Goal: Transaction & Acquisition: Obtain resource

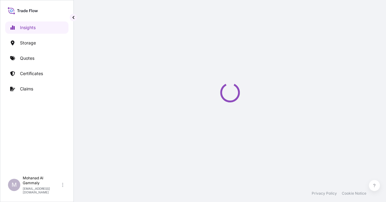
select select "2025"
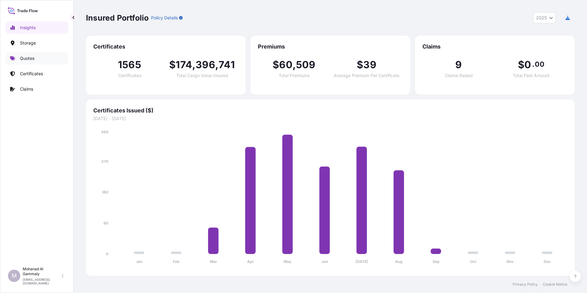
click at [32, 58] on p "Quotes" at bounding box center [27, 58] width 14 height 6
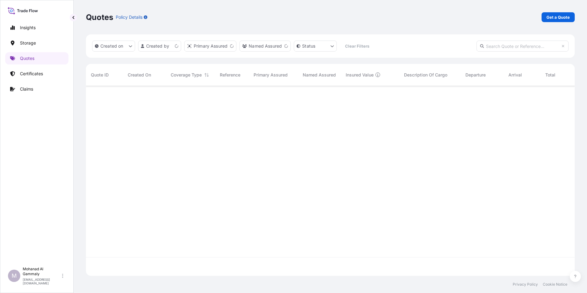
scroll to position [189, 484]
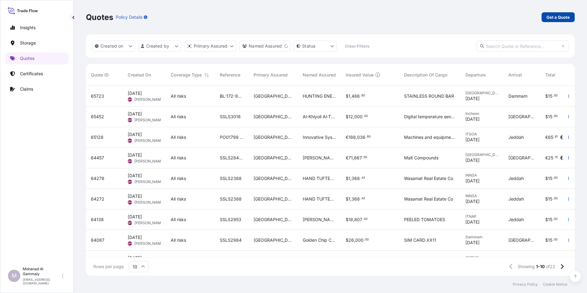
click at [390, 18] on p "Get a Quote" at bounding box center [558, 17] width 23 height 6
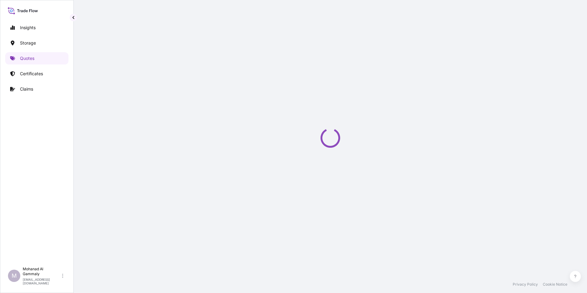
select select "Water"
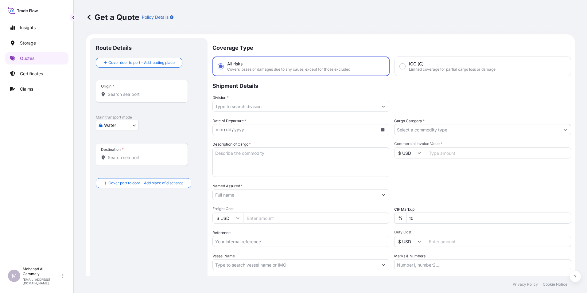
scroll to position [10, 0]
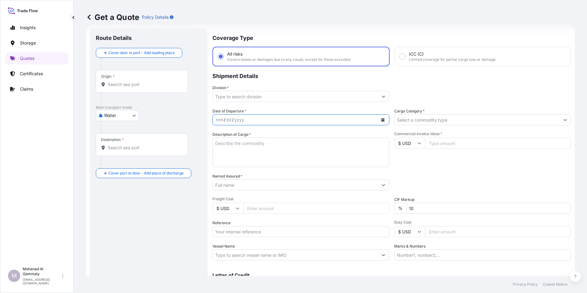
click at [382, 120] on icon "Calendar" at bounding box center [382, 120] width 3 height 4
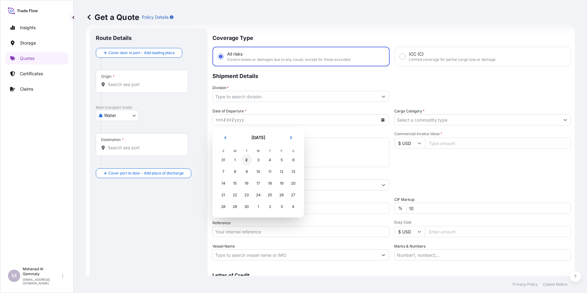
click at [249, 162] on div "2" at bounding box center [246, 159] width 11 height 11
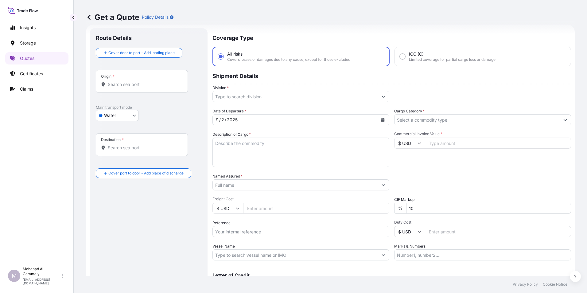
click at [122, 81] on div "Origin *" at bounding box center [142, 81] width 92 height 23
click at [122, 81] on input "Origin *" at bounding box center [144, 84] width 72 height 6
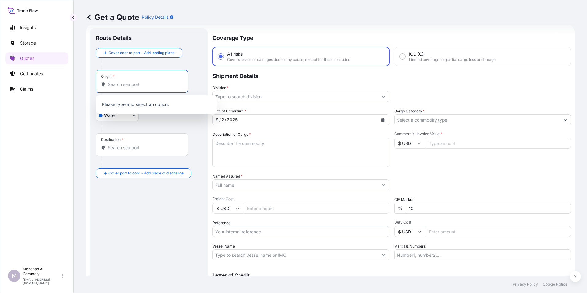
paste input "[GEOGRAPHIC_DATA]"
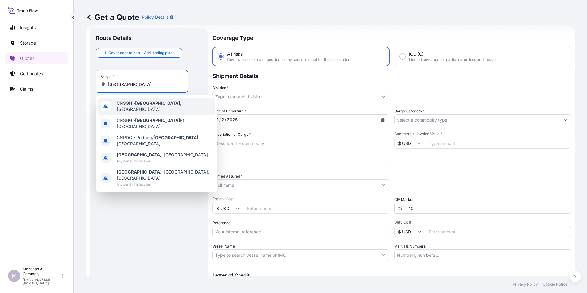
click at [130, 106] on span "CNSGH - [GEOGRAPHIC_DATA] , [GEOGRAPHIC_DATA]" at bounding box center [165, 106] width 96 height 12
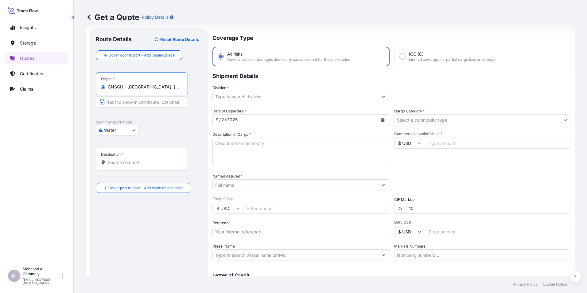
type input "CNSGH - [GEOGRAPHIC_DATA], [GEOGRAPHIC_DATA]"
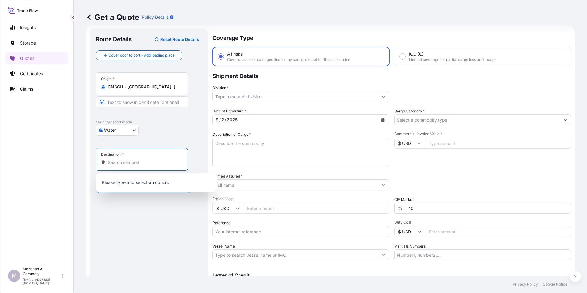
click at [113, 163] on input "Destination *" at bounding box center [144, 162] width 72 height 6
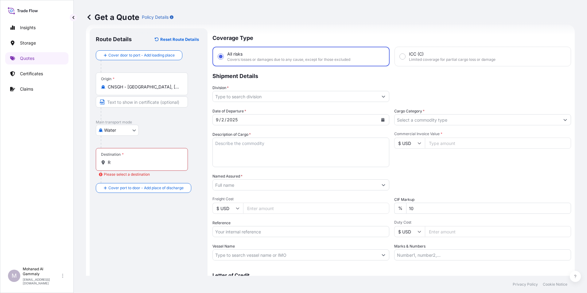
click at [113, 166] on div "Destination * R" at bounding box center [142, 159] width 92 height 23
click at [113, 166] on input "R" at bounding box center [144, 162] width 72 height 6
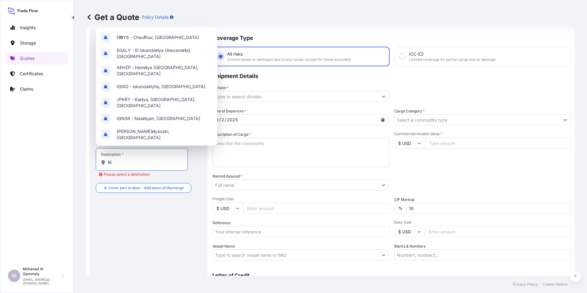
type input "R"
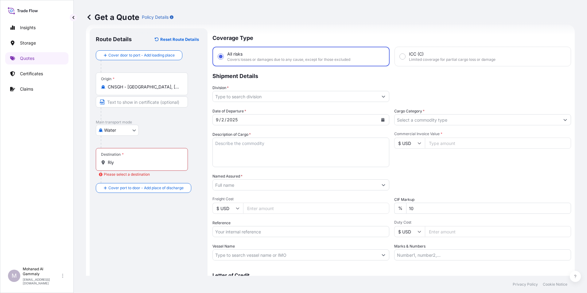
click at [125, 163] on input "Riy" at bounding box center [144, 162] width 72 height 6
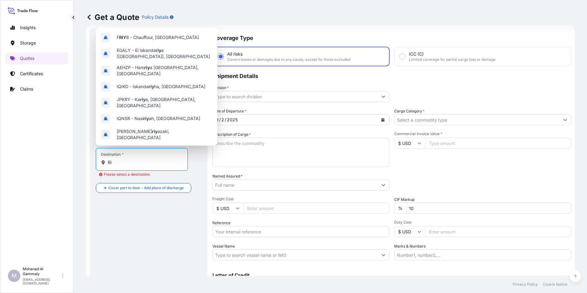
type input "R"
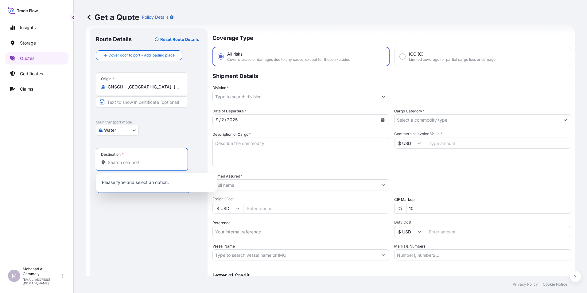
paste input "RIYADH"
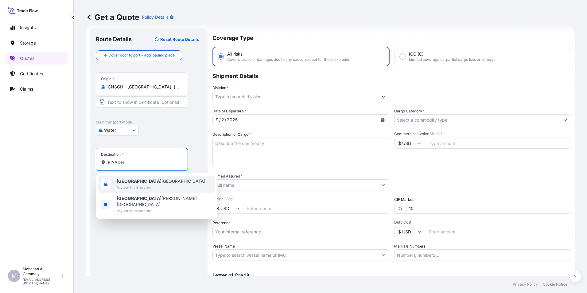
click at [131, 182] on b "[GEOGRAPHIC_DATA]" at bounding box center [139, 180] width 45 height 5
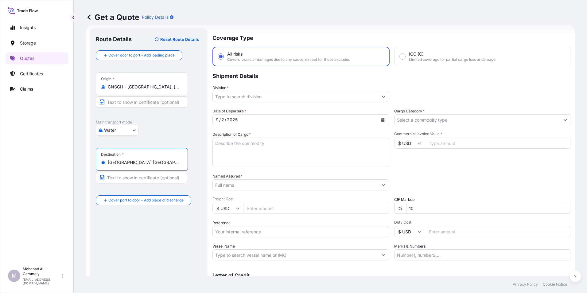
type input "[GEOGRAPHIC_DATA] [GEOGRAPHIC_DATA]"
click at [252, 145] on textarea "Description of Cargo *" at bounding box center [301, 152] width 177 height 29
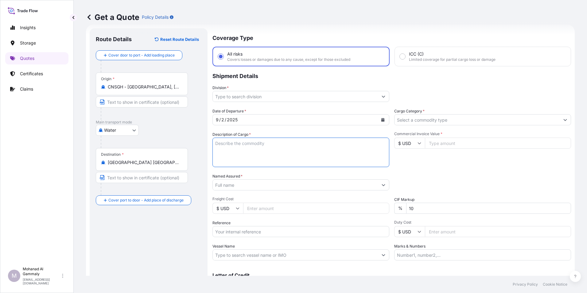
click at [232, 151] on textarea "Description of Cargo *" at bounding box center [301, 152] width 177 height 29
paste textarea "THROW BLANKETS"
type textarea "THROW BLANKETS"
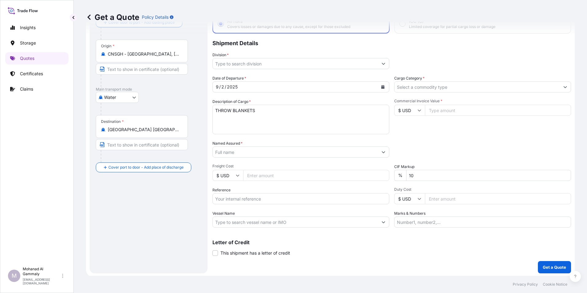
scroll to position [44, 0]
click at [234, 149] on input "Named Assured *" at bounding box center [295, 150] width 165 height 11
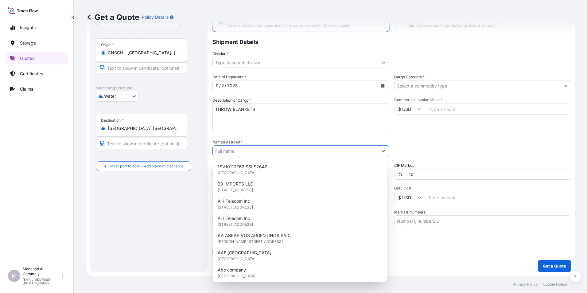
paste input "CATRION CATERING HOLDING COMPANY"
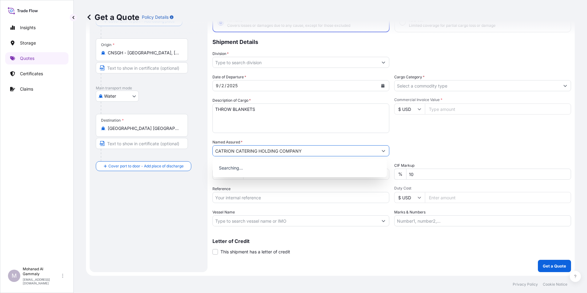
type input "CATRION CATERING HOLDING COMPANY"
click at [390, 144] on div "Packing Category Type to search a container mode Please select a primary mode o…" at bounding box center [482, 147] width 177 height 17
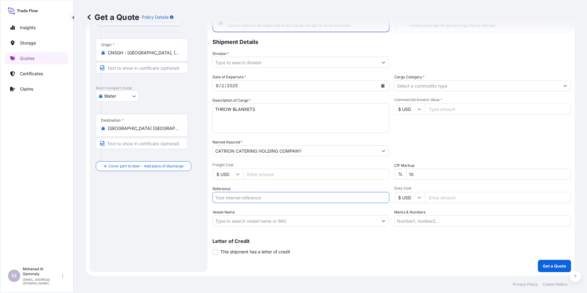
click at [241, 196] on input "Reference" at bounding box center [301, 197] width 177 height 11
click at [240, 196] on input "Reference" at bounding box center [301, 197] width 177 height 11
paste input "E - 22002214 + E - 22002215"
click at [292, 199] on input "E - 22002214 + E - 22002215 //" at bounding box center [301, 197] width 177 height 11
paste input "3315240770"
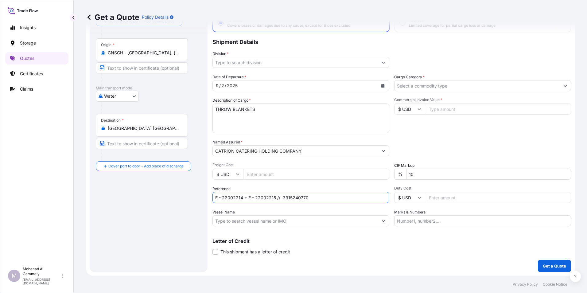
type input "E - 22002214 + E - 22002215 // 3315240770"
click at [390, 158] on div "Date of Departure * [DATE] Cargo Category * Description of Cargo * THROW BLANKE…" at bounding box center [392, 150] width 359 height 152
click at [390, 176] on input "10" at bounding box center [488, 174] width 165 height 11
type input "1"
type input "0"
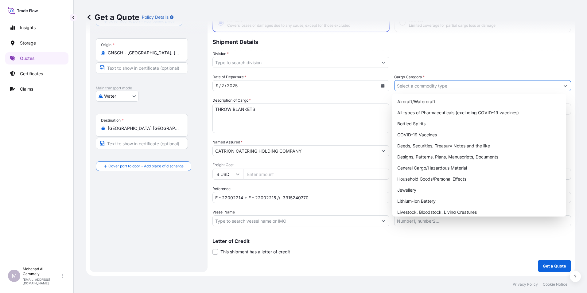
click at [390, 85] on input "Cargo Category *" at bounding box center [477, 85] width 165 height 11
click at [390, 166] on div "General Cargo/Hazardous Material" at bounding box center [479, 167] width 169 height 11
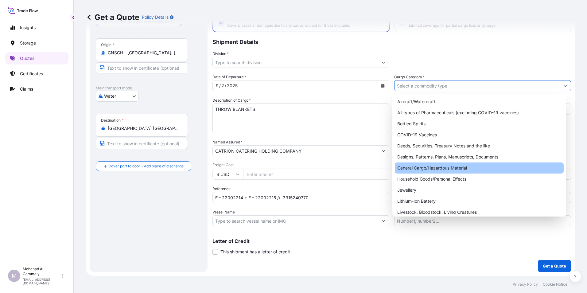
type input "General Cargo/Hazardous Material"
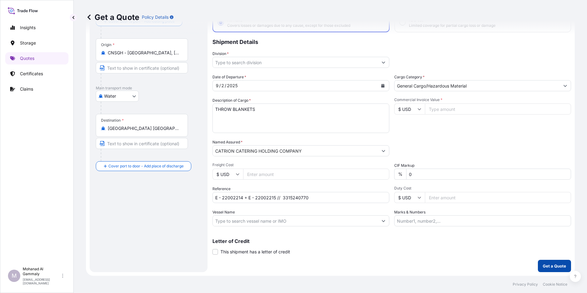
click at [390, 207] on p "Get a Quote" at bounding box center [554, 266] width 23 height 6
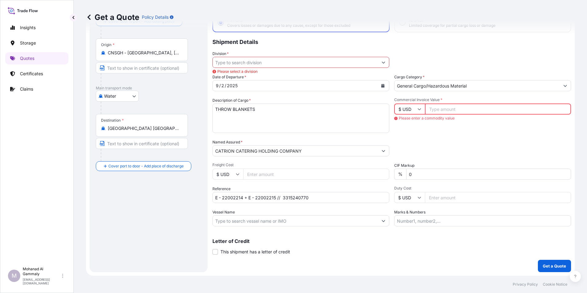
click at [390, 111] on input "Commercial Invoice Value *" at bounding box center [498, 108] width 146 height 11
type input "238530"
click at [390, 121] on div "Commercial Invoice Value * $ USD 238530" at bounding box center [482, 115] width 177 height 36
click at [346, 65] on input "Division *" at bounding box center [295, 62] width 165 height 11
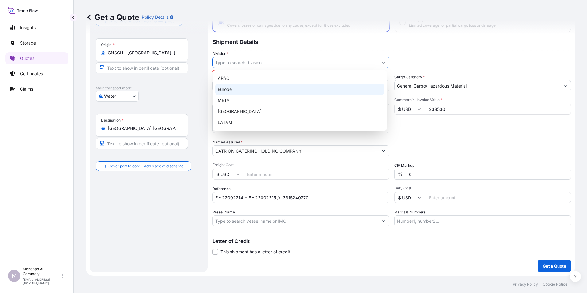
click at [233, 92] on div "Europe" at bounding box center [299, 89] width 169 height 11
type input "Europe"
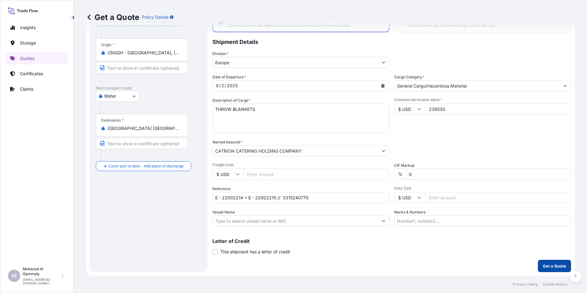
click at [390, 207] on p "Get a Quote" at bounding box center [554, 266] width 23 height 6
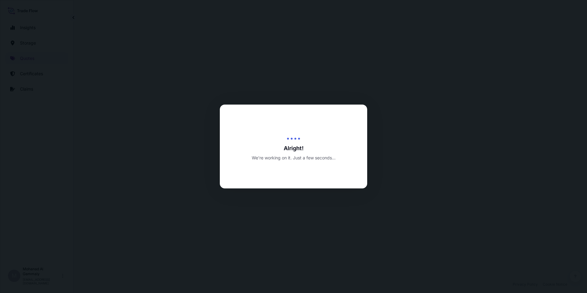
select select "Water"
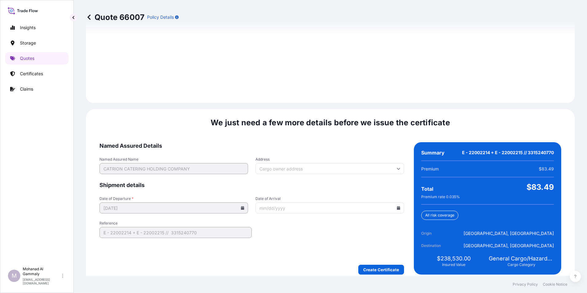
scroll to position [865, 0]
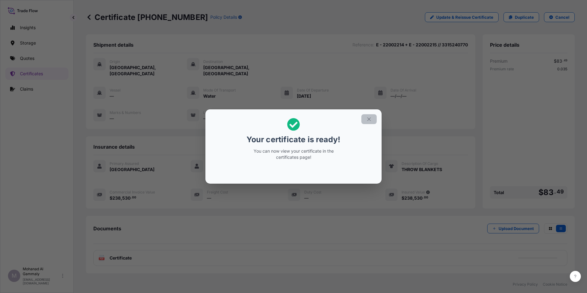
click at [364, 119] on button "button" at bounding box center [368, 119] width 15 height 10
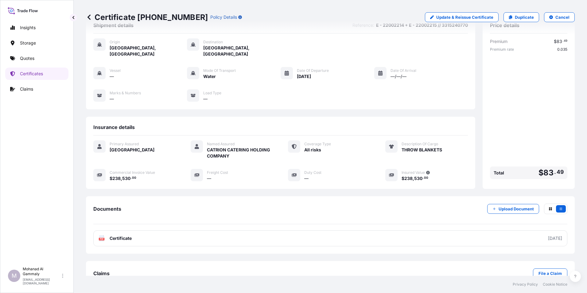
scroll to position [30, 0]
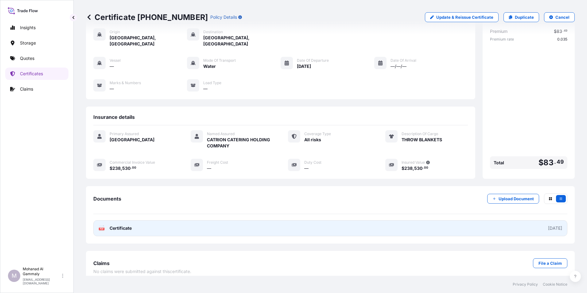
click at [303, 207] on link "PDF Certificate [DATE]" at bounding box center [330, 228] width 474 height 16
